Goal: Task Accomplishment & Management: Manage account settings

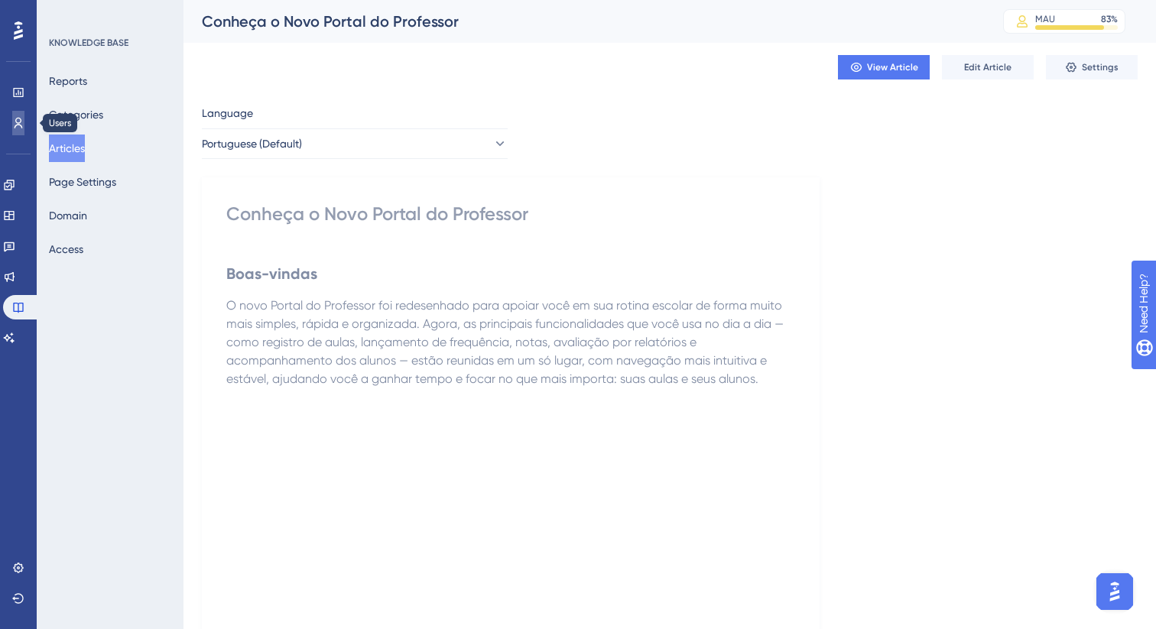
click at [20, 120] on icon at bounding box center [18, 123] width 12 height 12
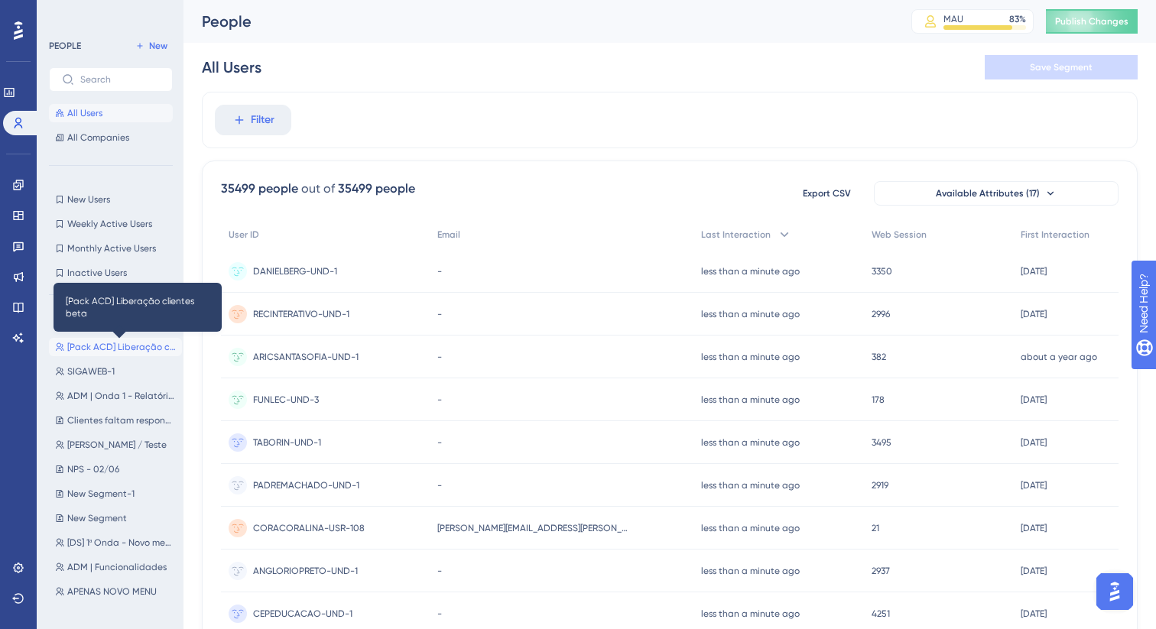
click at [125, 350] on span "[Pack ACD] Liberação clientes beta" at bounding box center [121, 347] width 109 height 12
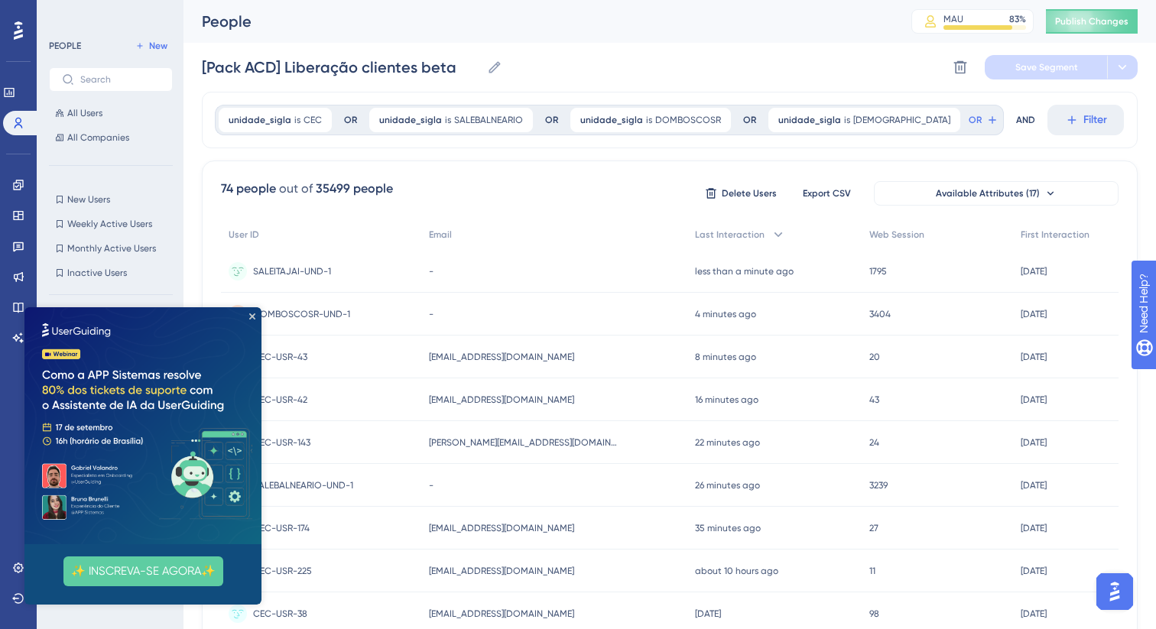
click at [256, 313] on img at bounding box center [142, 425] width 237 height 237
click at [986, 118] on icon at bounding box center [992, 120] width 12 height 12
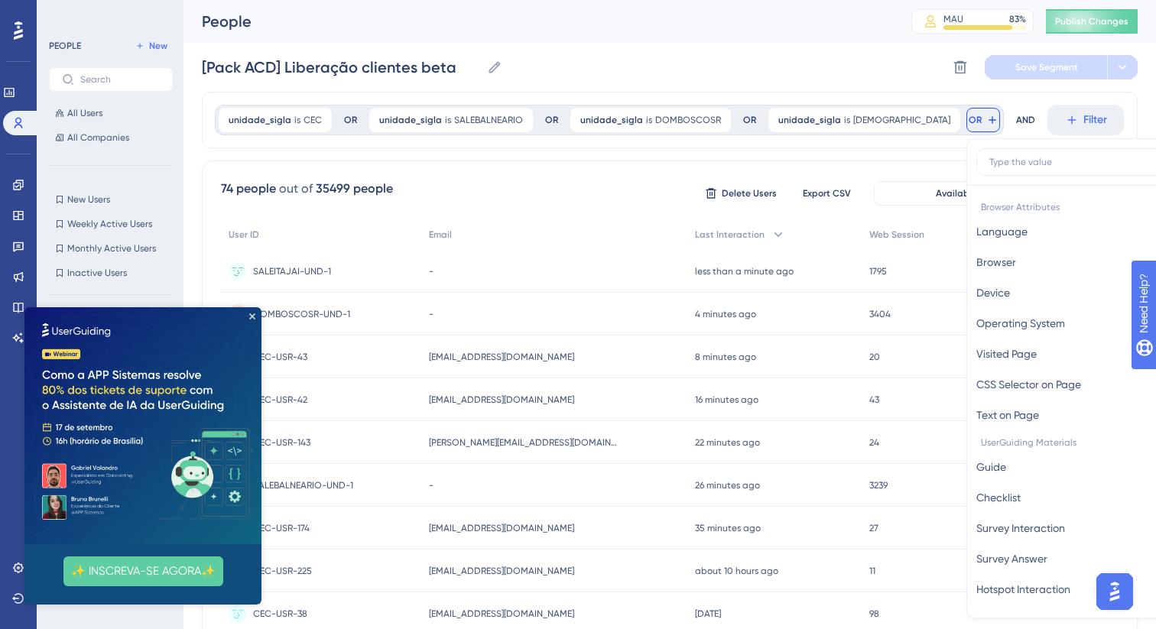
scroll to position [63, 0]
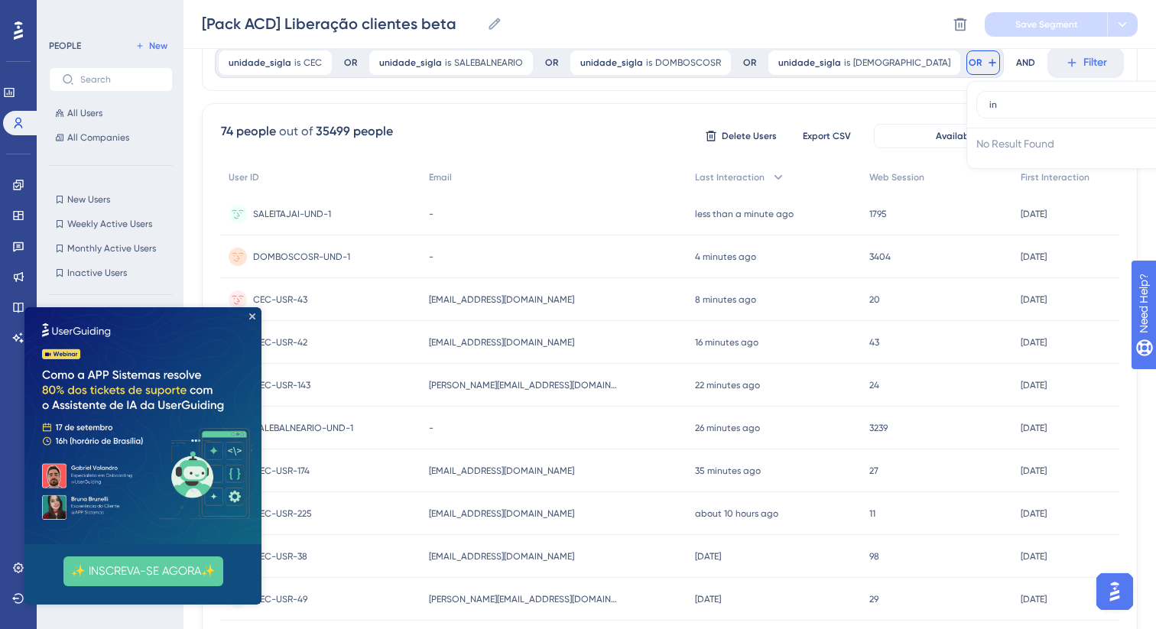
type input "i"
type input "unidade"
click at [984, 229] on span "unidade_sigla" at bounding box center [1010, 235] width 69 height 18
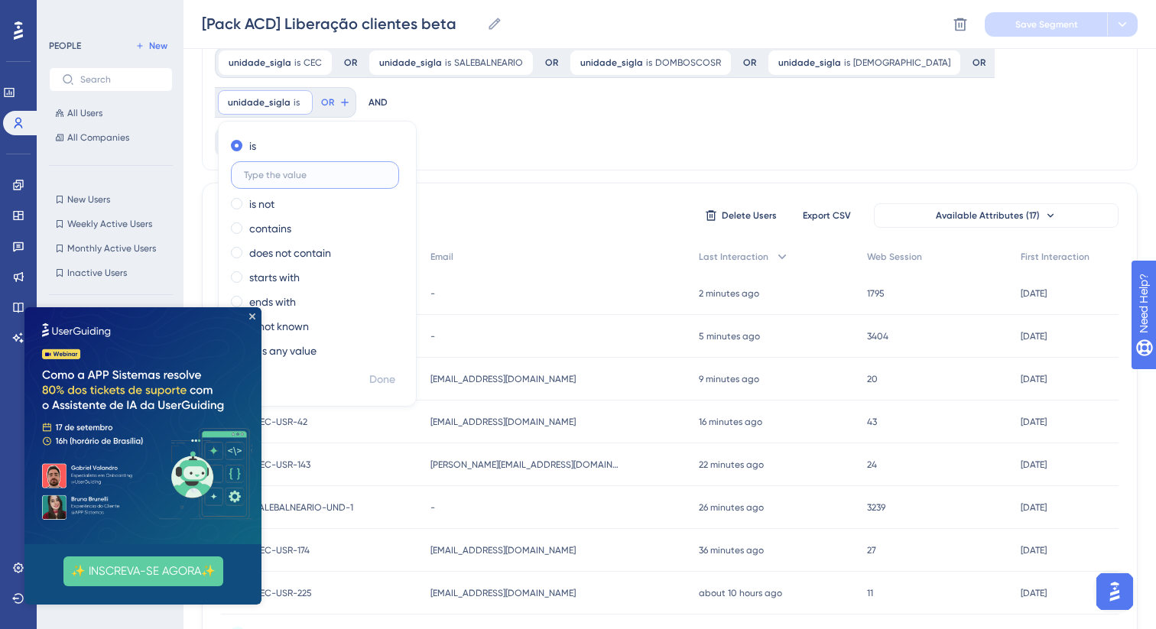
paste input "MONTESSORIANO"
type input "MONTESSORIANO"
click at [383, 379] on span "Done" at bounding box center [382, 380] width 26 height 18
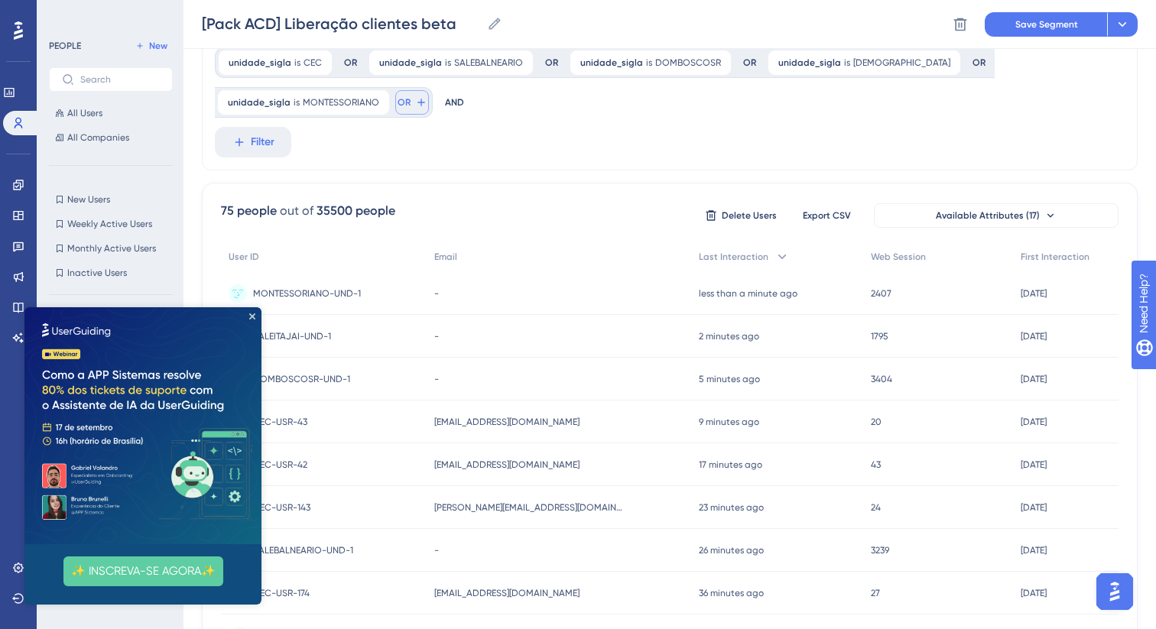
click at [418, 100] on icon at bounding box center [421, 102] width 12 height 12
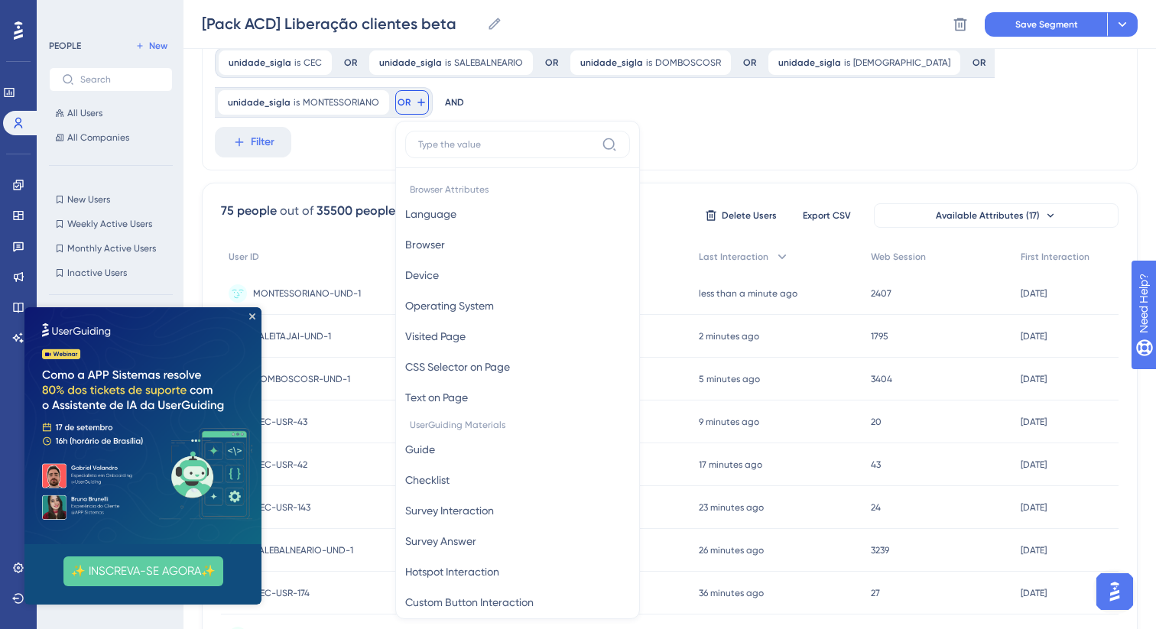
scroll to position [118, 0]
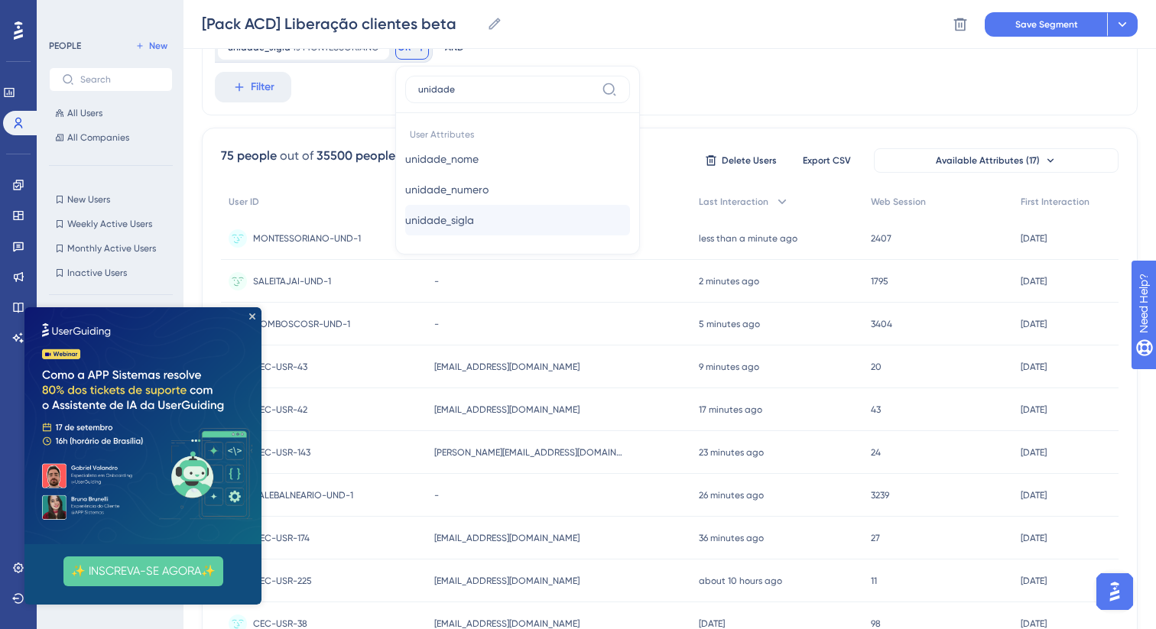
type input "unidade"
click at [465, 219] on span "unidade_sigla" at bounding box center [439, 220] width 69 height 18
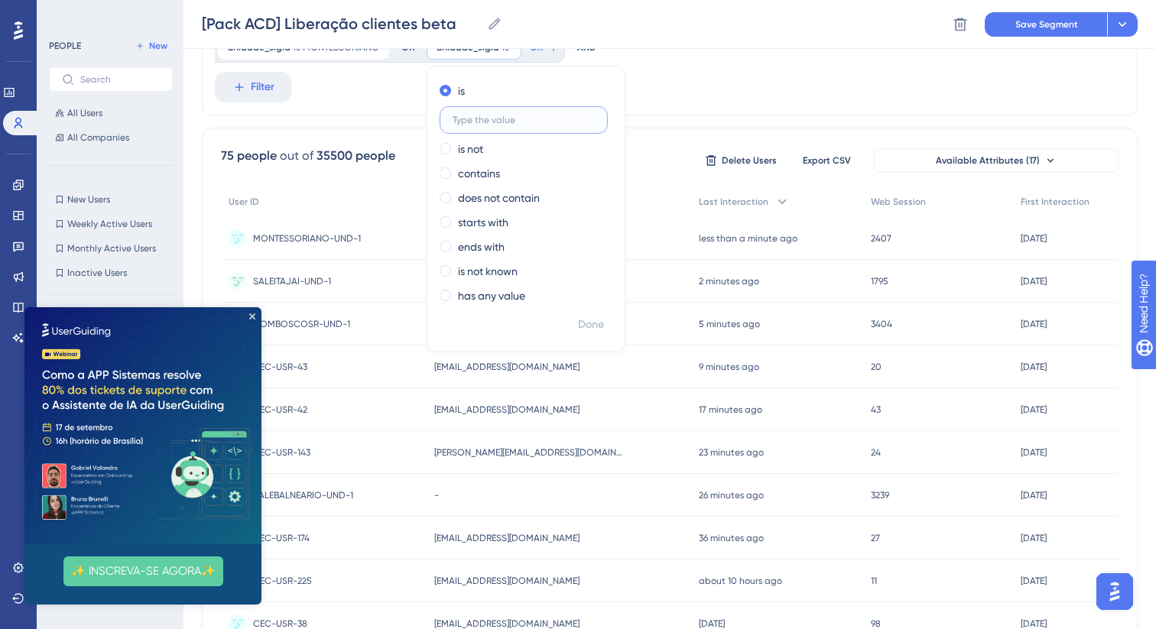
paste input "DOMBOSCOPOA"
type input "DOMBOSCOPOA"
click at [591, 319] on span "Done" at bounding box center [591, 325] width 26 height 18
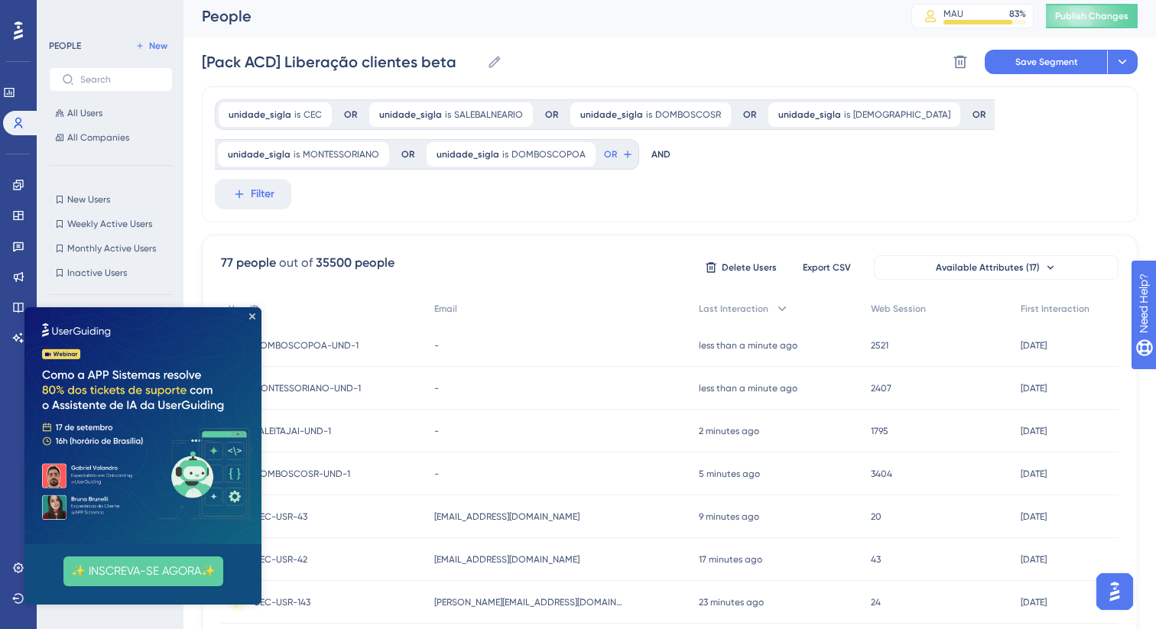
scroll to position [0, 0]
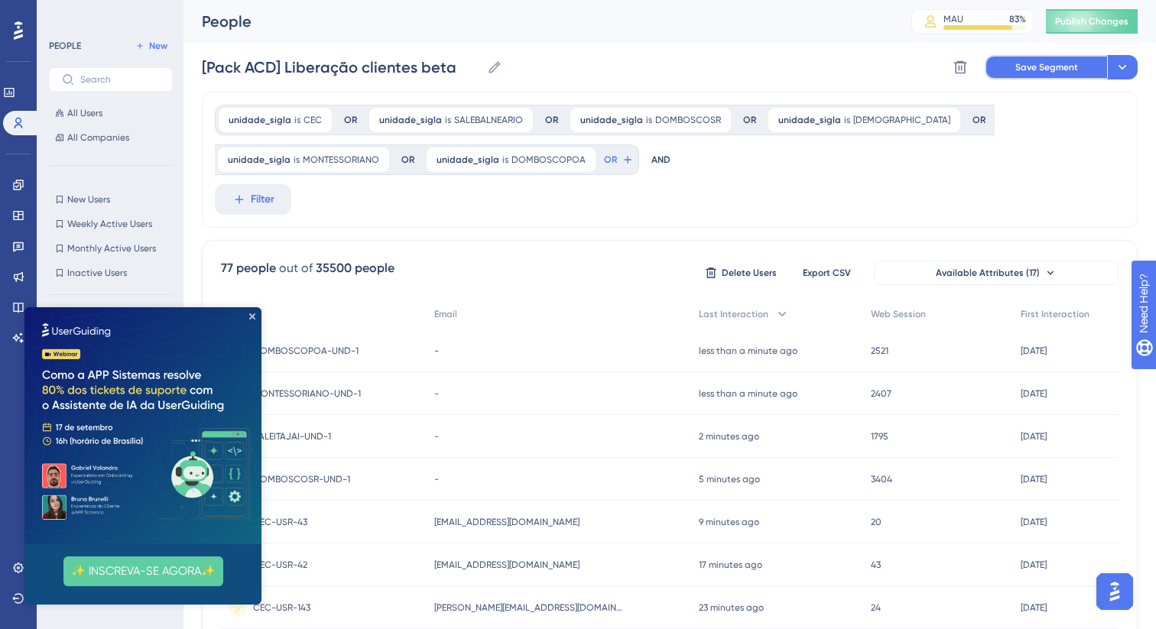
click at [1037, 76] on button "Save Segment" at bounding box center [1045, 67] width 122 height 24
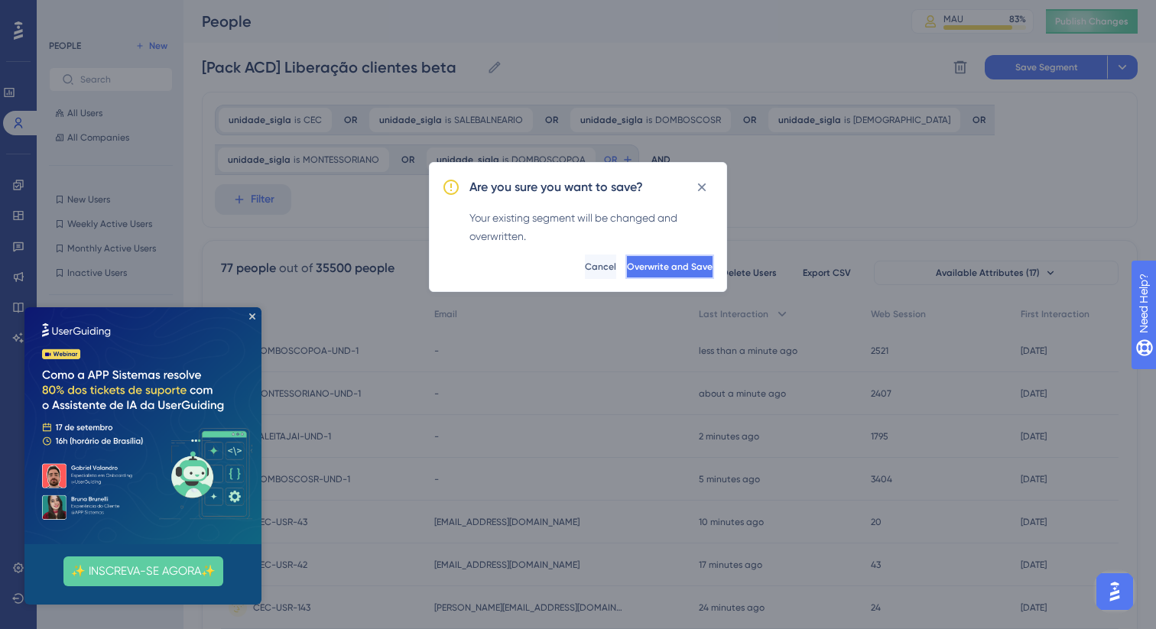
click at [642, 267] on span "Overwrite and Save" at bounding box center [670, 267] width 86 height 12
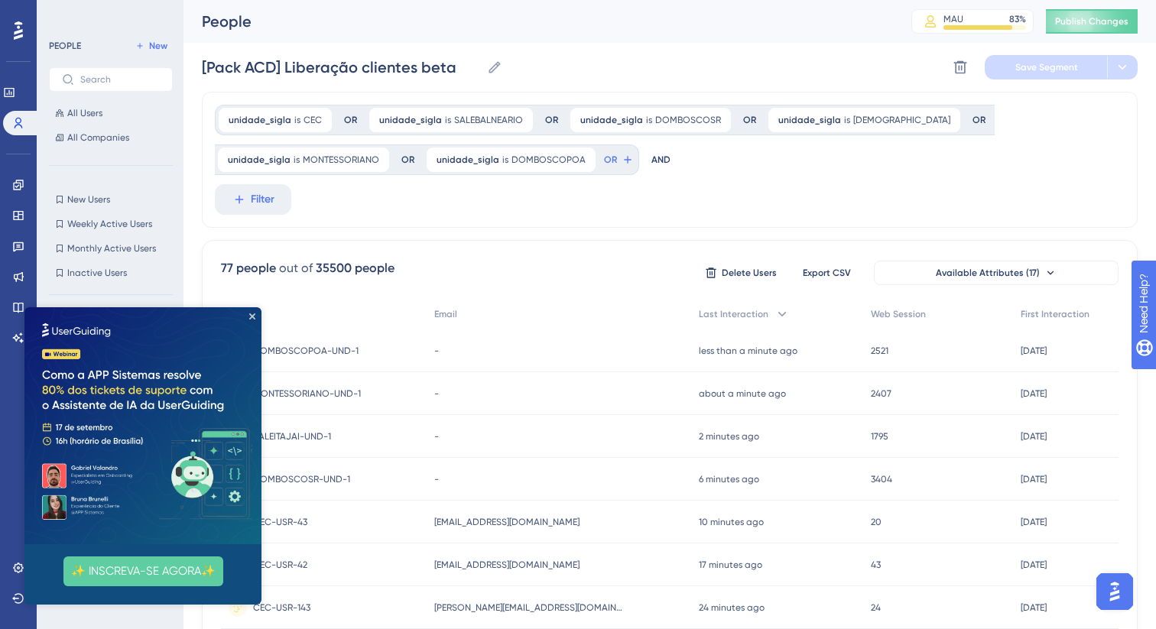
click at [256, 315] on img at bounding box center [142, 425] width 237 height 237
click at [253, 315] on icon "Close Preview" at bounding box center [252, 316] width 6 height 6
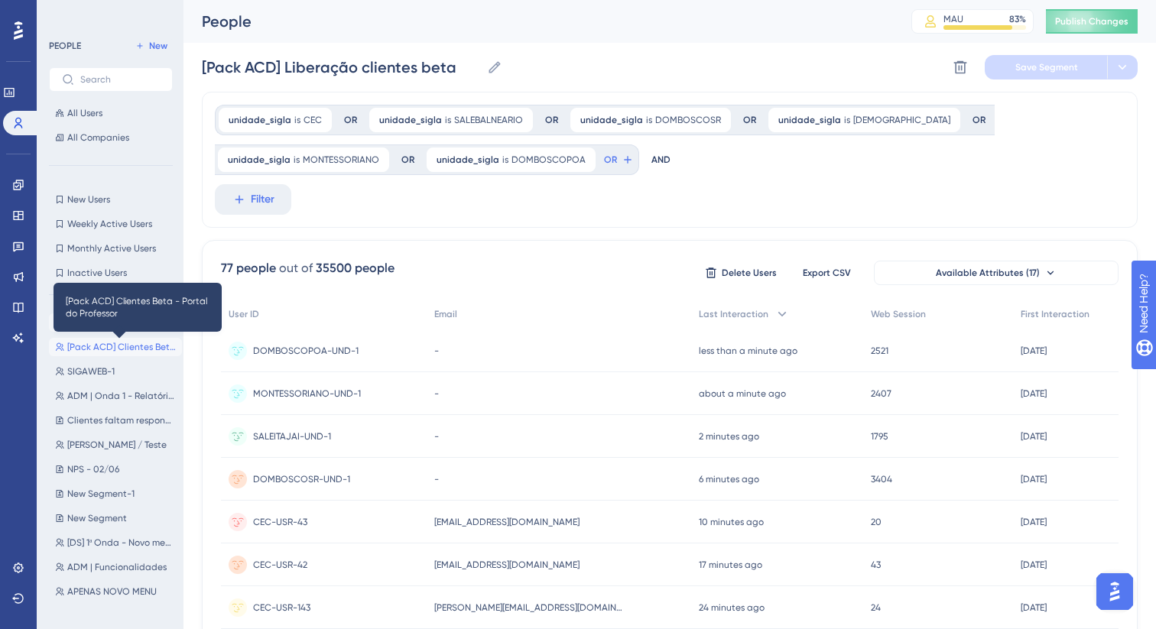
click at [136, 342] on span "[Pack ACD] Clientes Beta - Portal do Professor" at bounding box center [121, 347] width 109 height 12
type input "[Pack ACD] Clientes Beta - Portal do Professor"
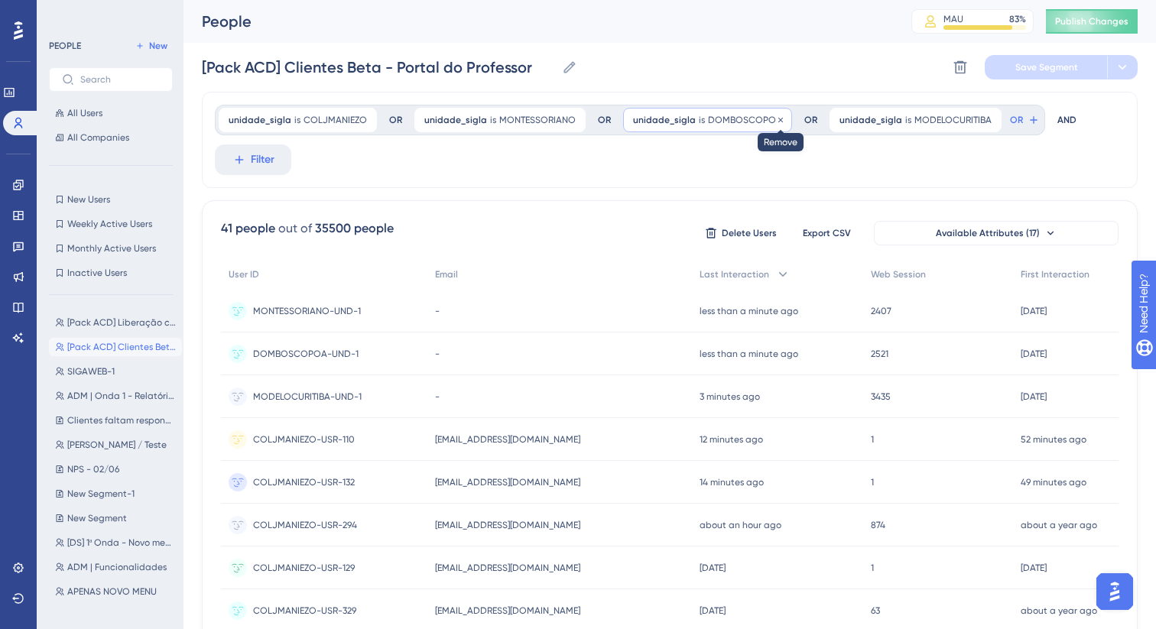
click at [776, 120] on icon at bounding box center [780, 119] width 9 height 9
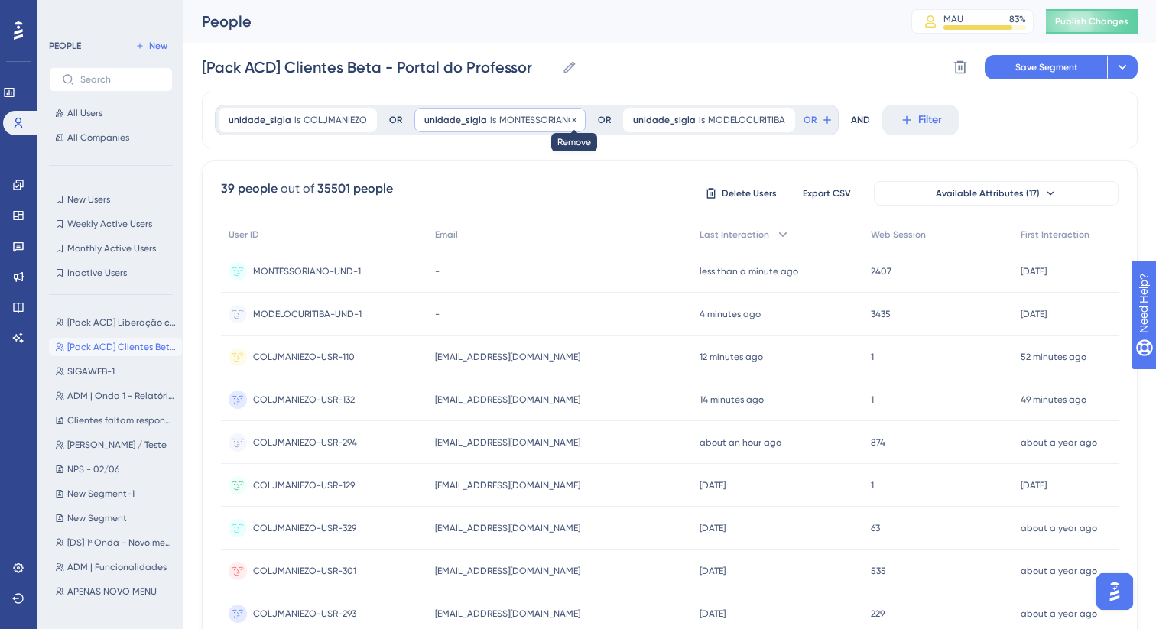
click at [572, 117] on icon at bounding box center [574, 119] width 5 height 5
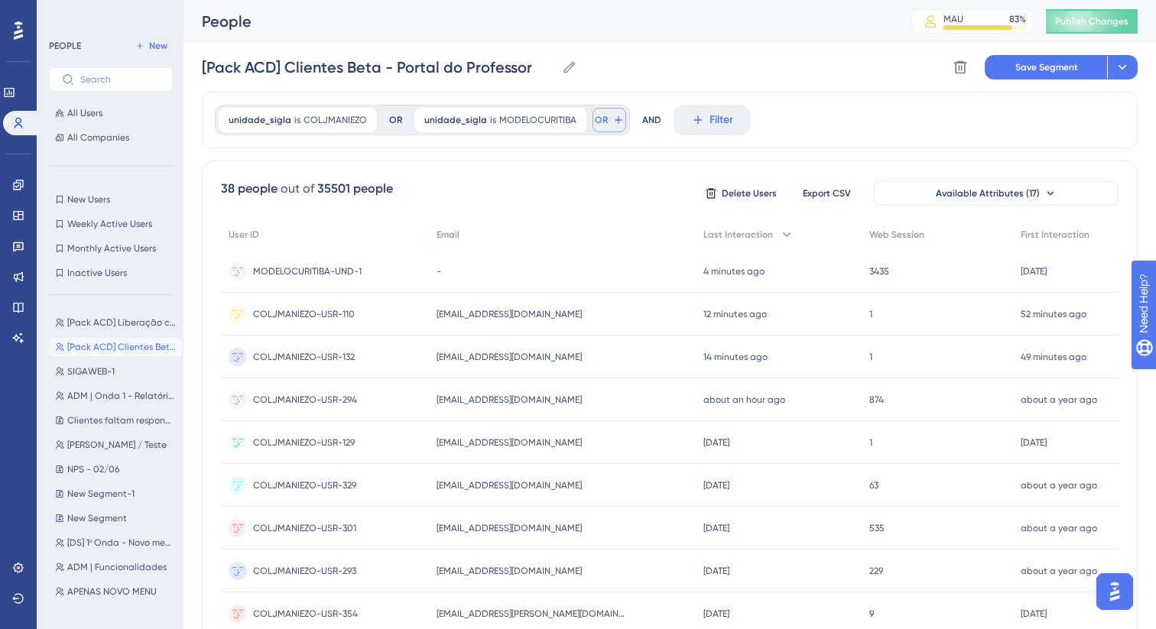
click at [610, 112] on button "OR" at bounding box center [609, 120] width 34 height 24
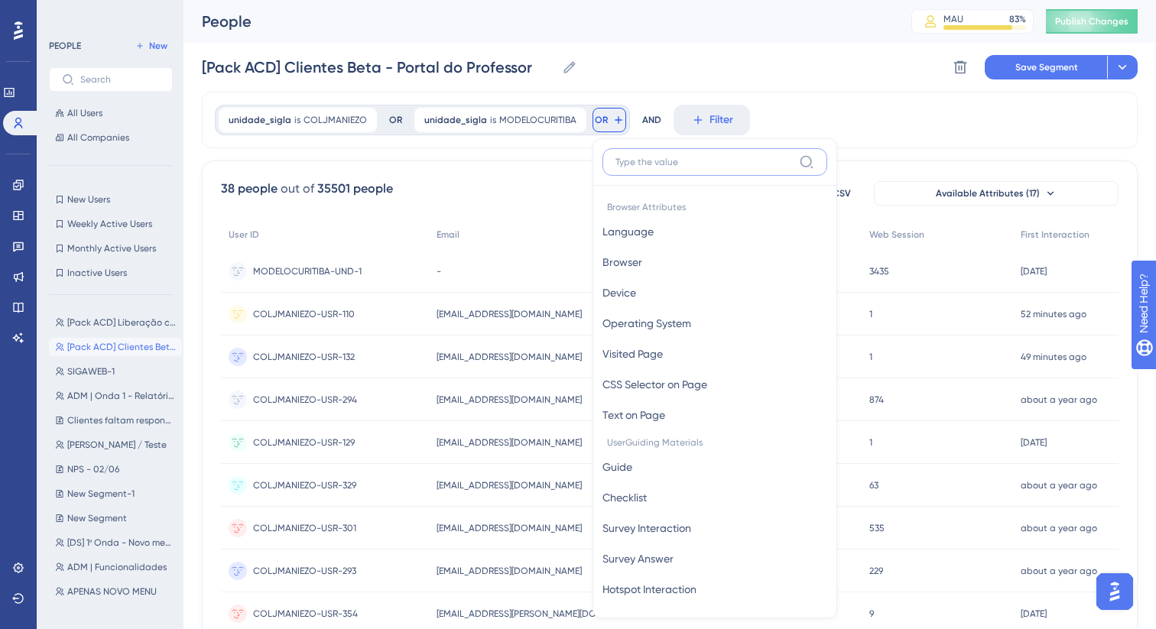
scroll to position [63, 0]
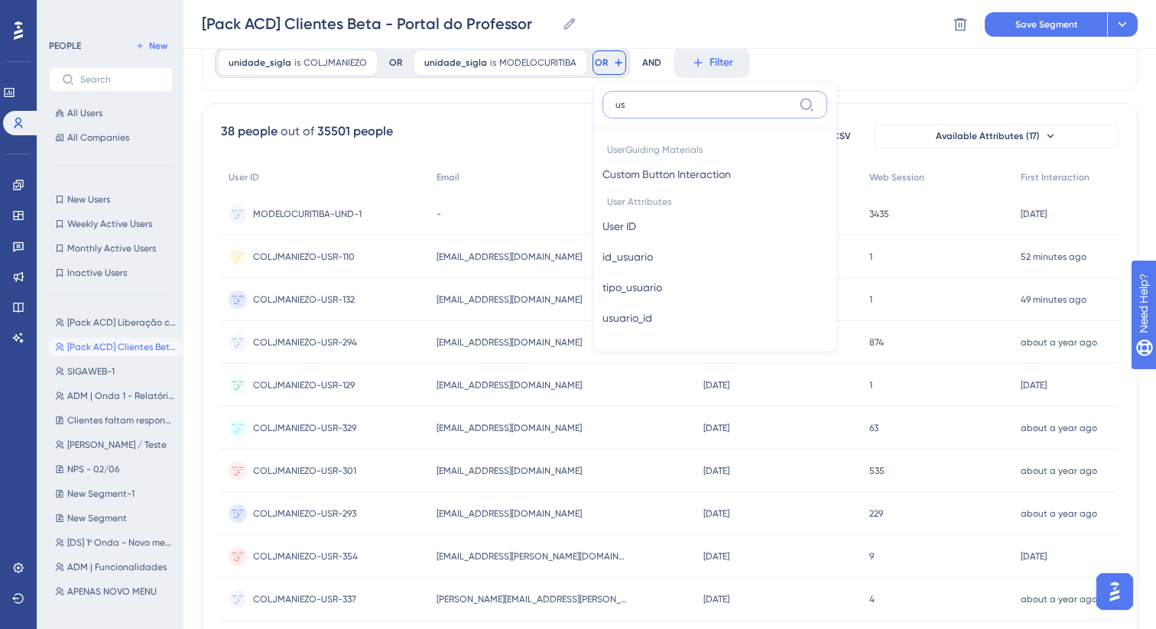
type input "u"
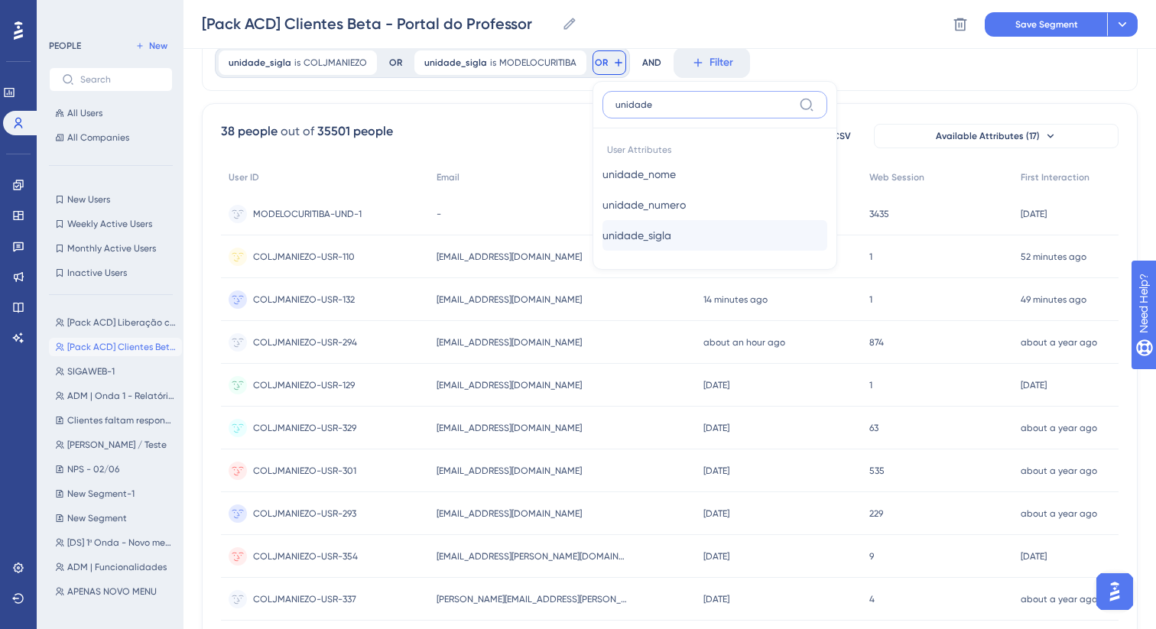
type input "unidade"
click at [661, 235] on span "unidade_sigla" at bounding box center [636, 235] width 69 height 18
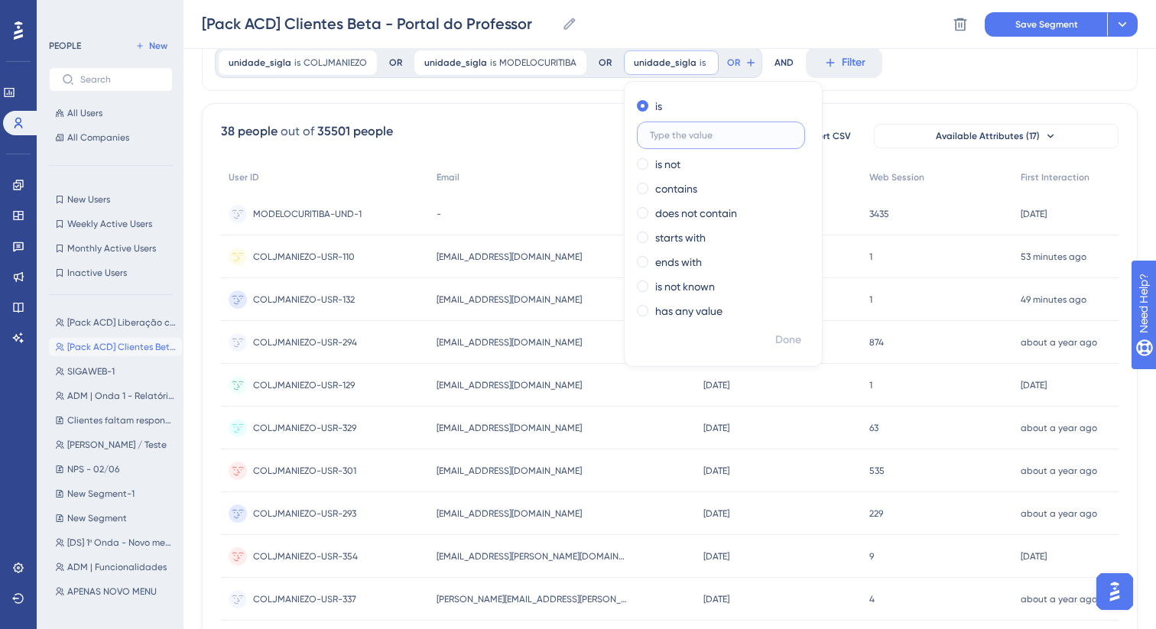
click at [675, 131] on input "text" at bounding box center [721, 135] width 142 height 11
paste input "IMPULSOPX"
type input "IMPULSOPX"
click at [778, 342] on span "Done" at bounding box center [788, 340] width 26 height 18
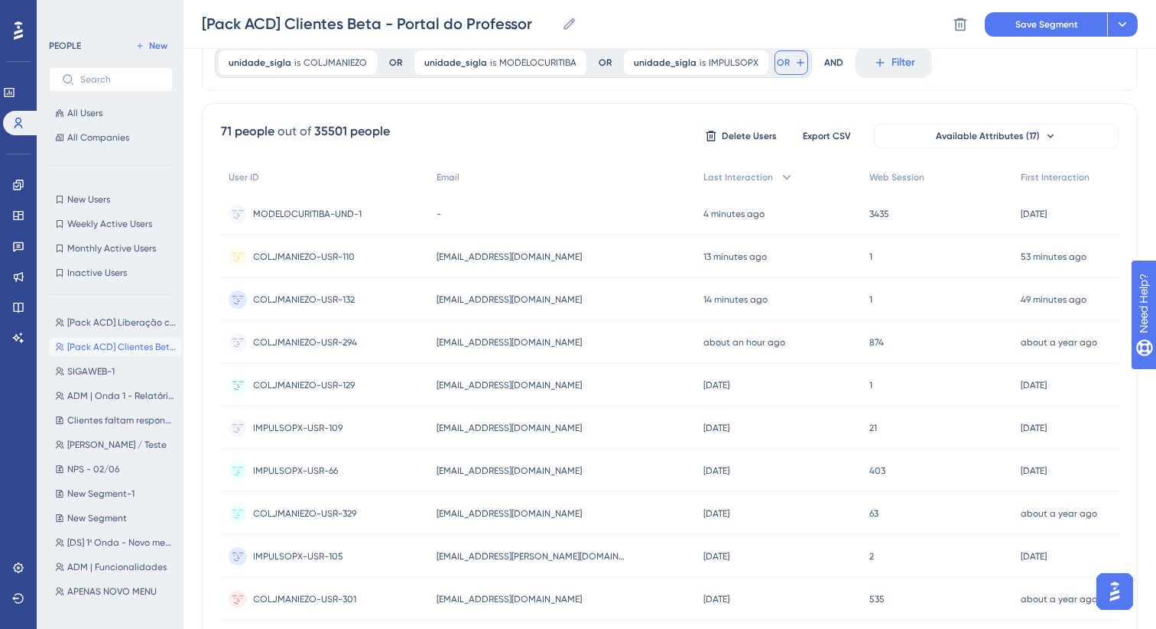
click at [796, 62] on icon at bounding box center [799, 62] width 7 height 7
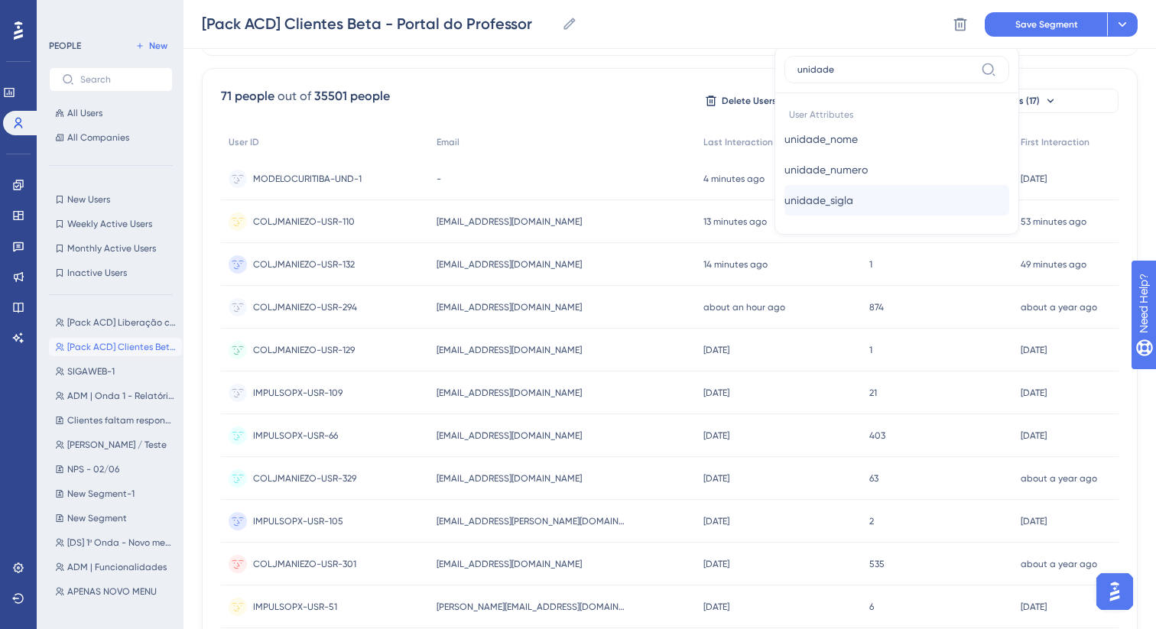
type input "unidade"
click at [828, 205] on span "unidade_sigla" at bounding box center [818, 200] width 69 height 18
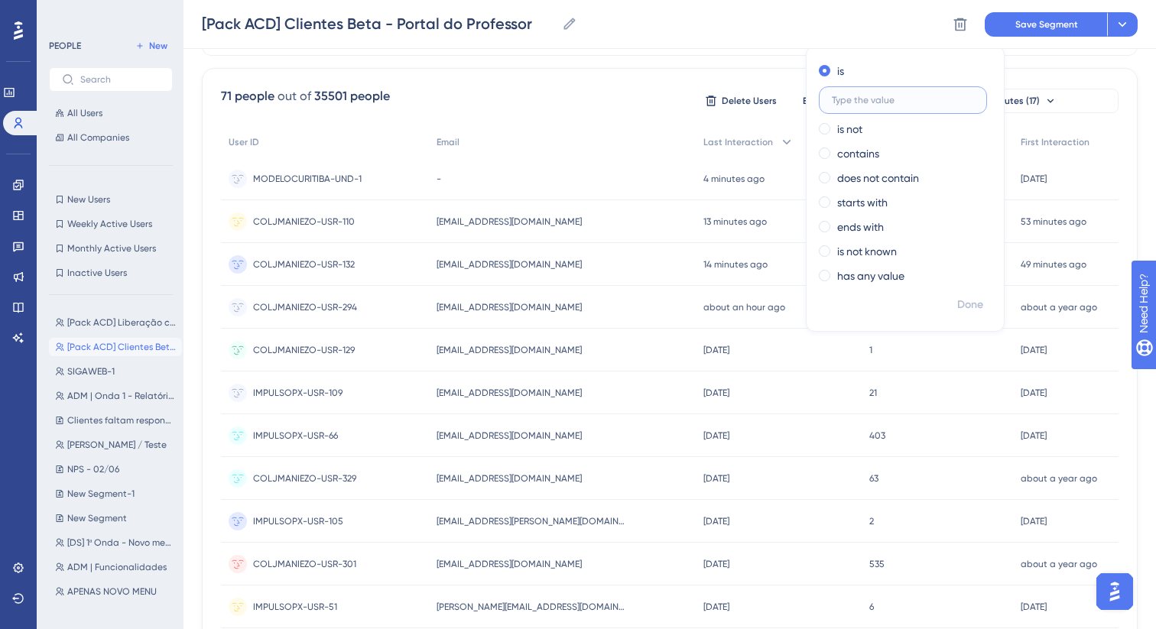
paste input "COLEGIOM2"
type input "COLEGIOM2"
click at [957, 310] on span "Done" at bounding box center [970, 305] width 26 height 18
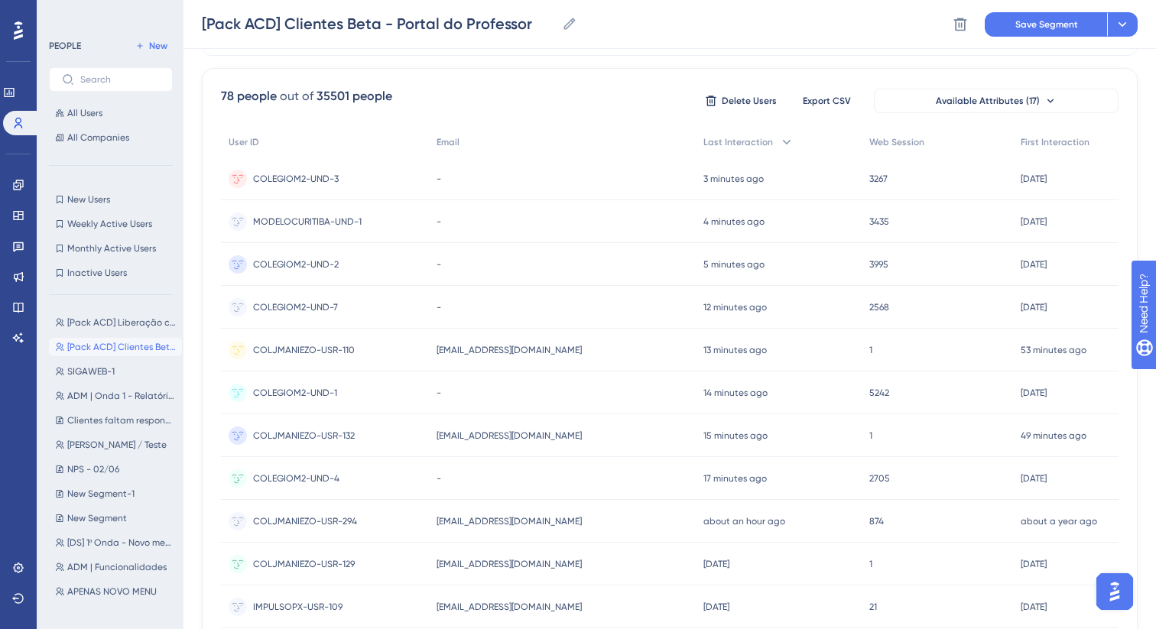
scroll to position [0, 0]
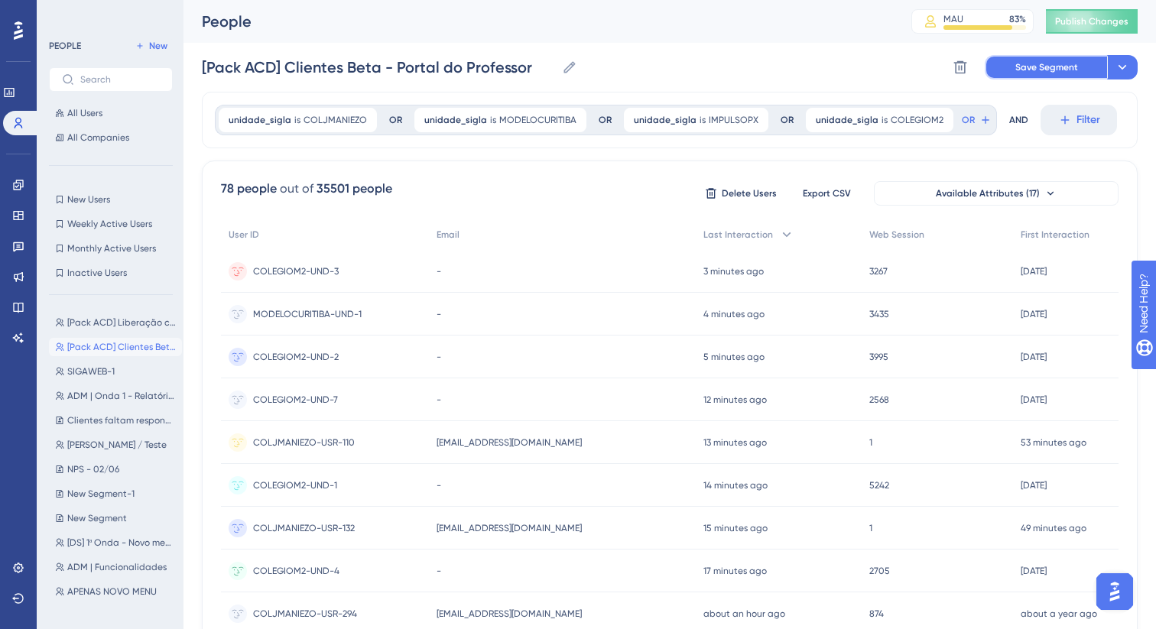
click at [1007, 69] on button "Save Segment" at bounding box center [1045, 67] width 122 height 24
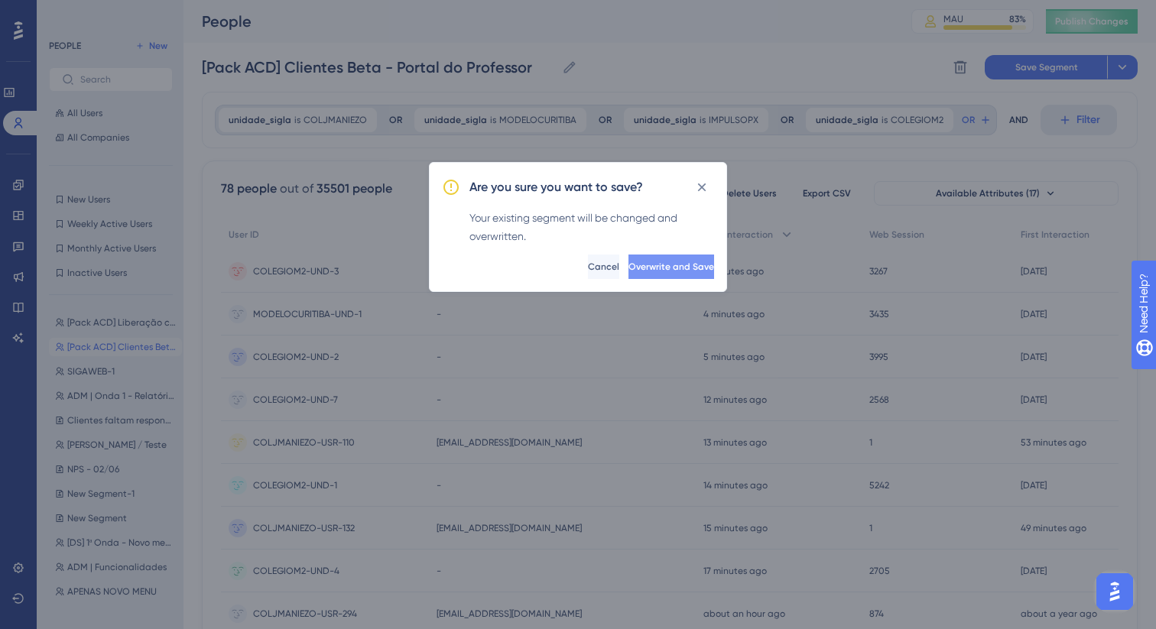
click at [636, 267] on span "Overwrite and Save" at bounding box center [671, 267] width 86 height 12
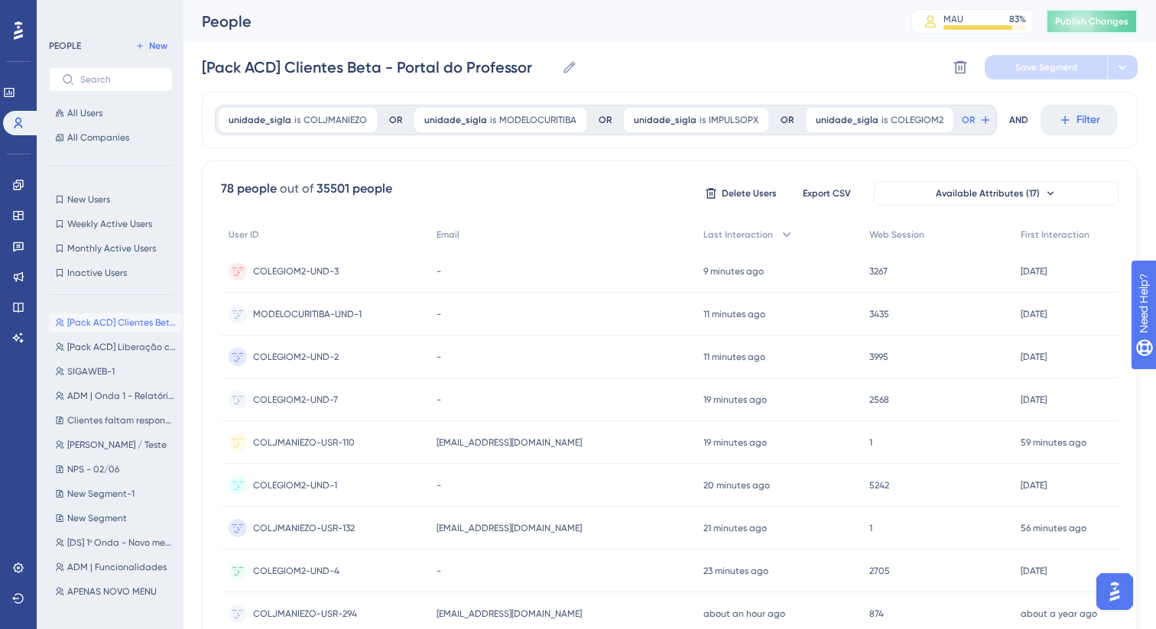
click at [1072, 18] on span "Publish Changes" at bounding box center [1091, 21] width 73 height 12
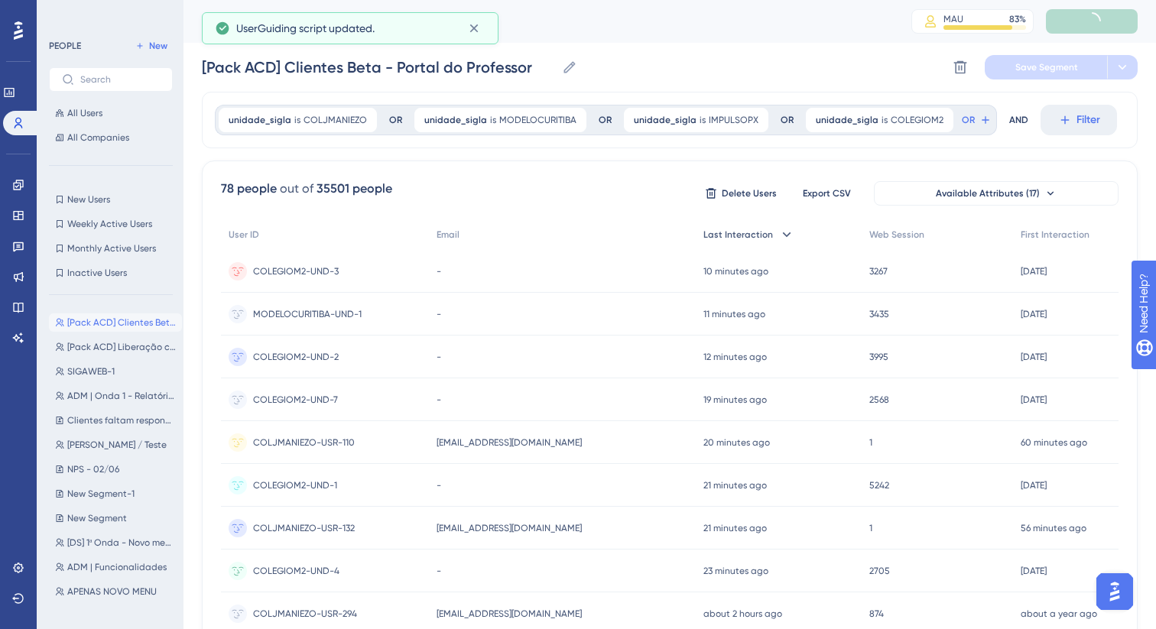
click at [794, 237] on div "Last Interaction" at bounding box center [778, 234] width 166 height 31
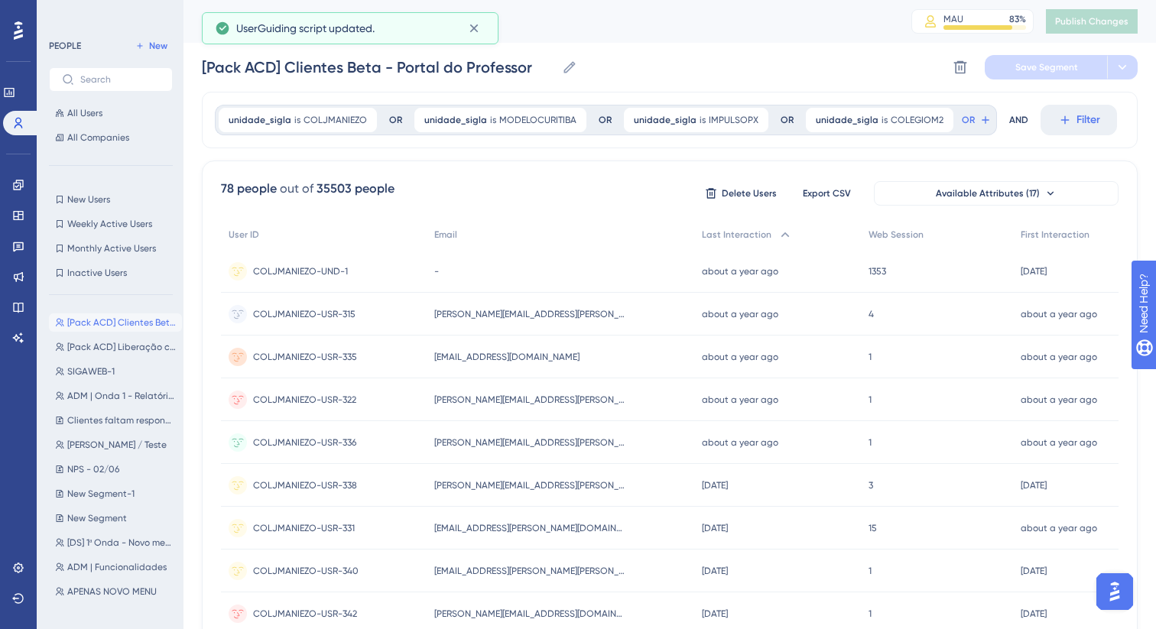
click at [828, 33] on div "People MAU 83 % Click to see add-on and upgrade options Publish Changes" at bounding box center [669, 21] width 972 height 43
